Goal: Information Seeking & Learning: Check status

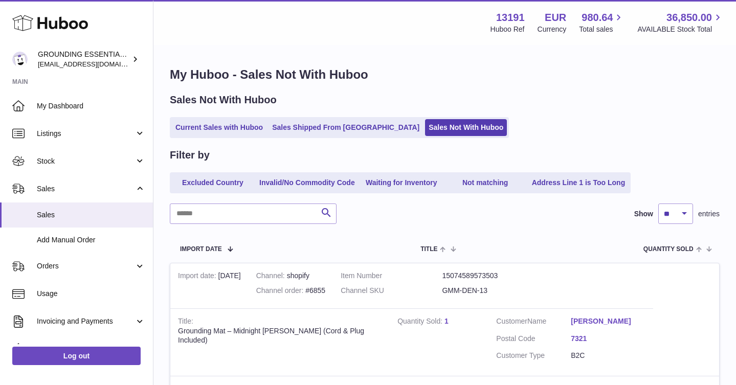
click at [425, 130] on link "Sales Not With Huboo" at bounding box center [466, 127] width 82 height 17
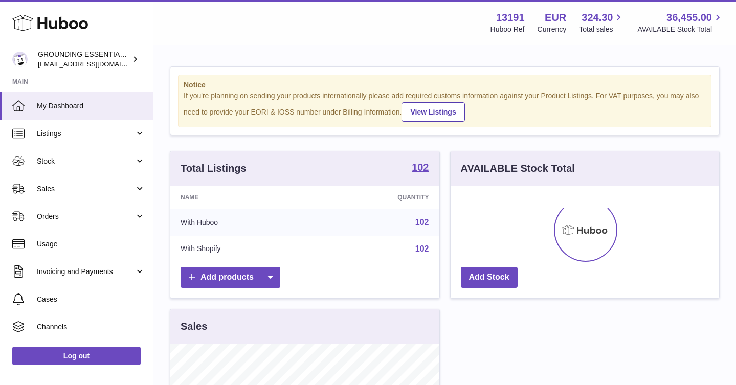
scroll to position [160, 268]
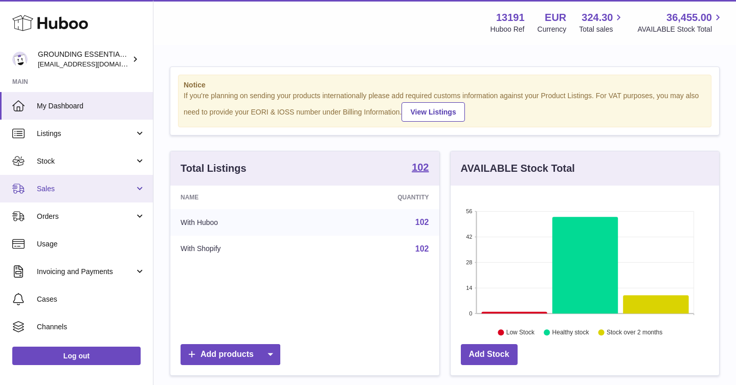
click at [82, 199] on link "Sales" at bounding box center [76, 189] width 153 height 28
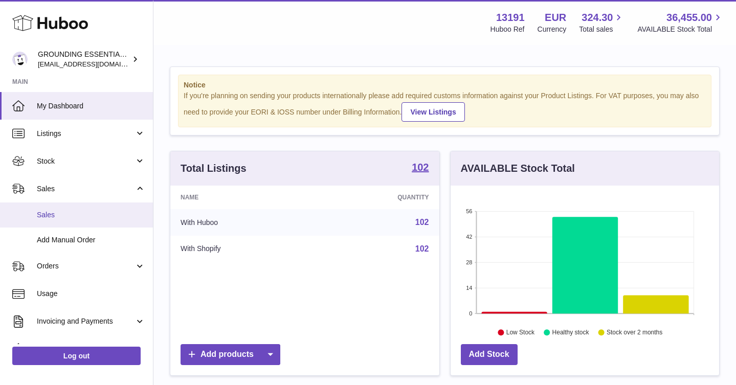
click at [101, 221] on link "Sales" at bounding box center [76, 215] width 153 height 25
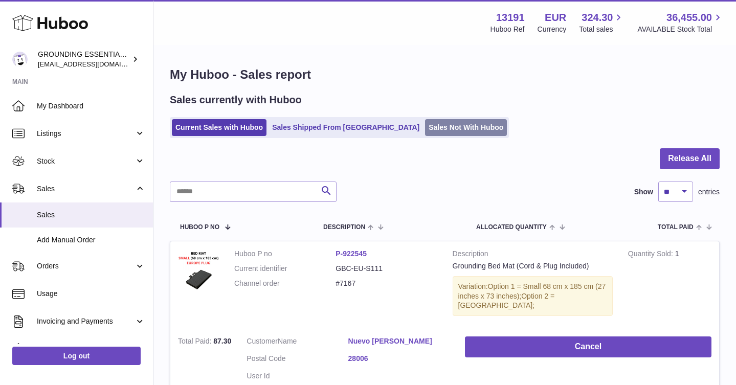
click at [428, 130] on link "Sales Not With Huboo" at bounding box center [466, 127] width 82 height 17
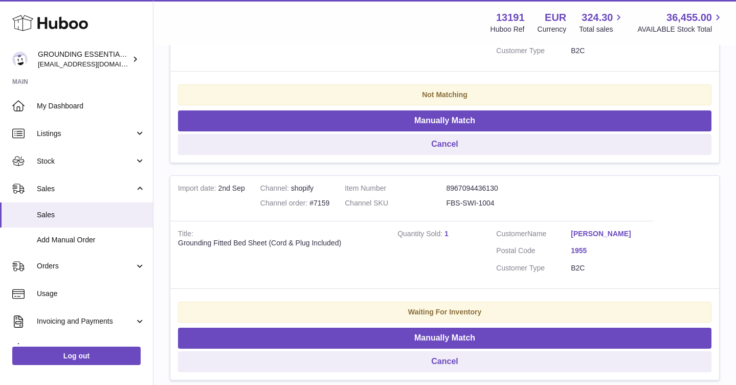
scroll to position [393, 0]
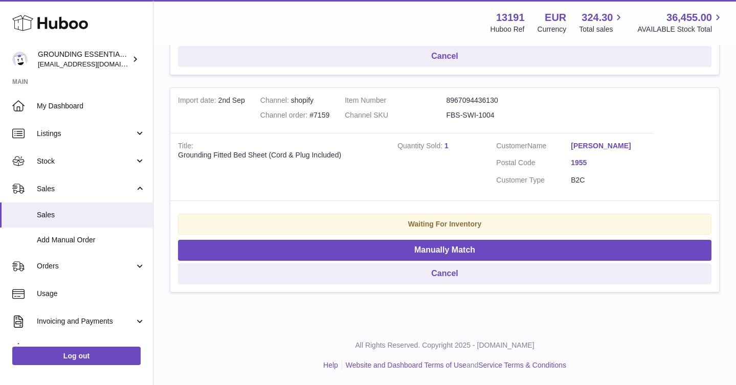
click at [596, 144] on link "Frédéric Colombo" at bounding box center [608, 146] width 75 height 10
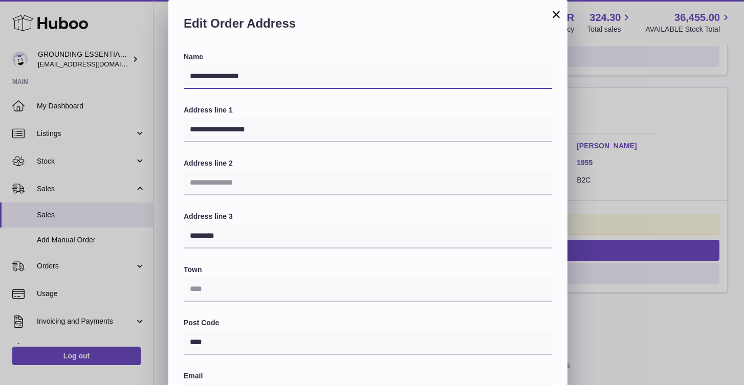
click at [350, 76] on input "**********" at bounding box center [368, 76] width 368 height 25
click at [557, 19] on button "×" at bounding box center [556, 14] width 12 height 12
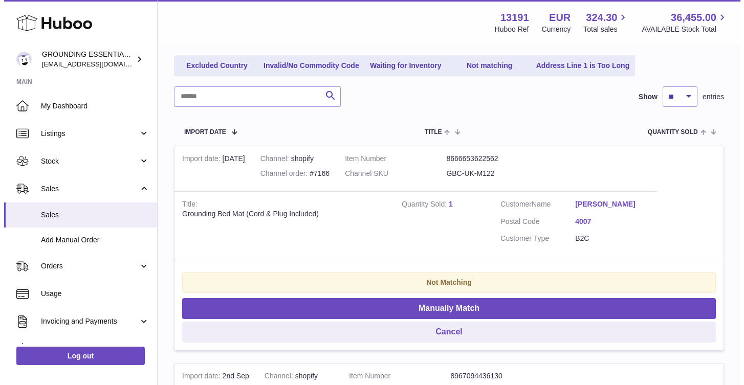
scroll to position [114, 0]
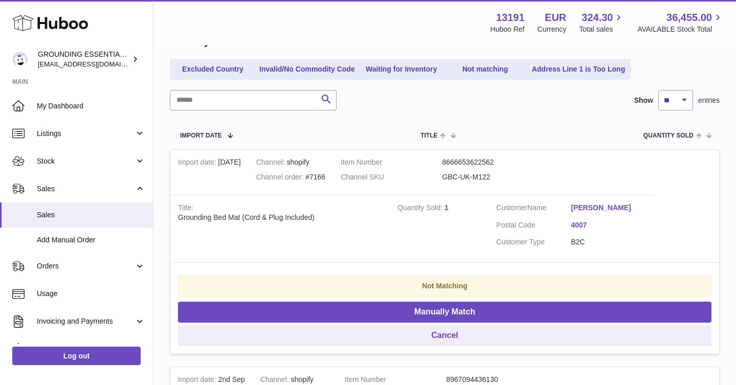
click at [596, 207] on link "Elena Petrides" at bounding box center [608, 208] width 75 height 10
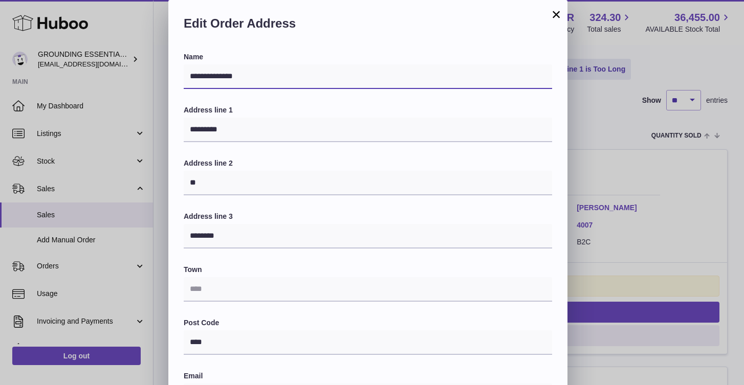
click at [348, 69] on input "**********" at bounding box center [368, 76] width 368 height 25
